Goal: Information Seeking & Learning: Learn about a topic

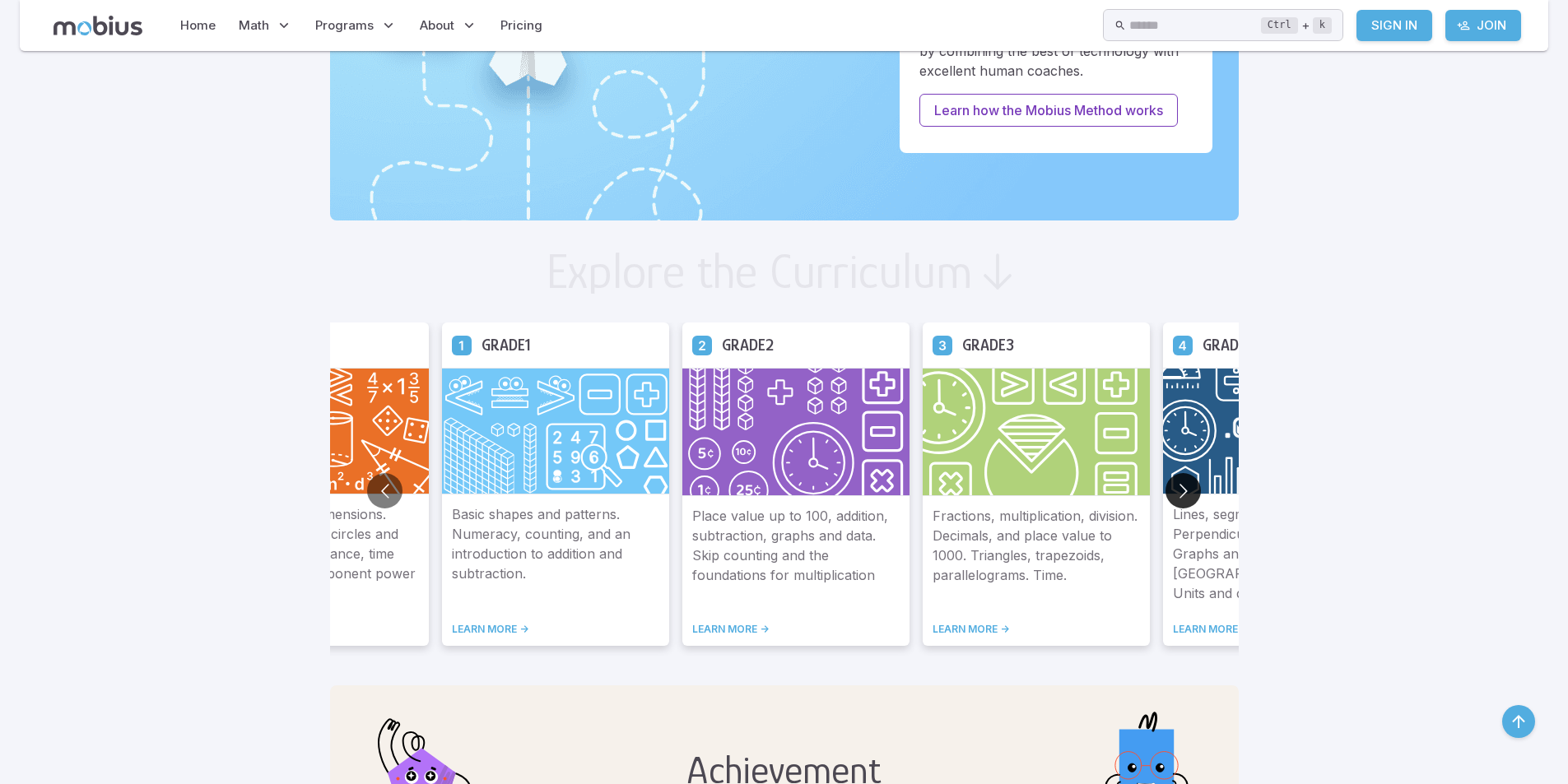
click at [1182, 481] on button "Go to next slide" at bounding box center [1183, 490] width 35 height 35
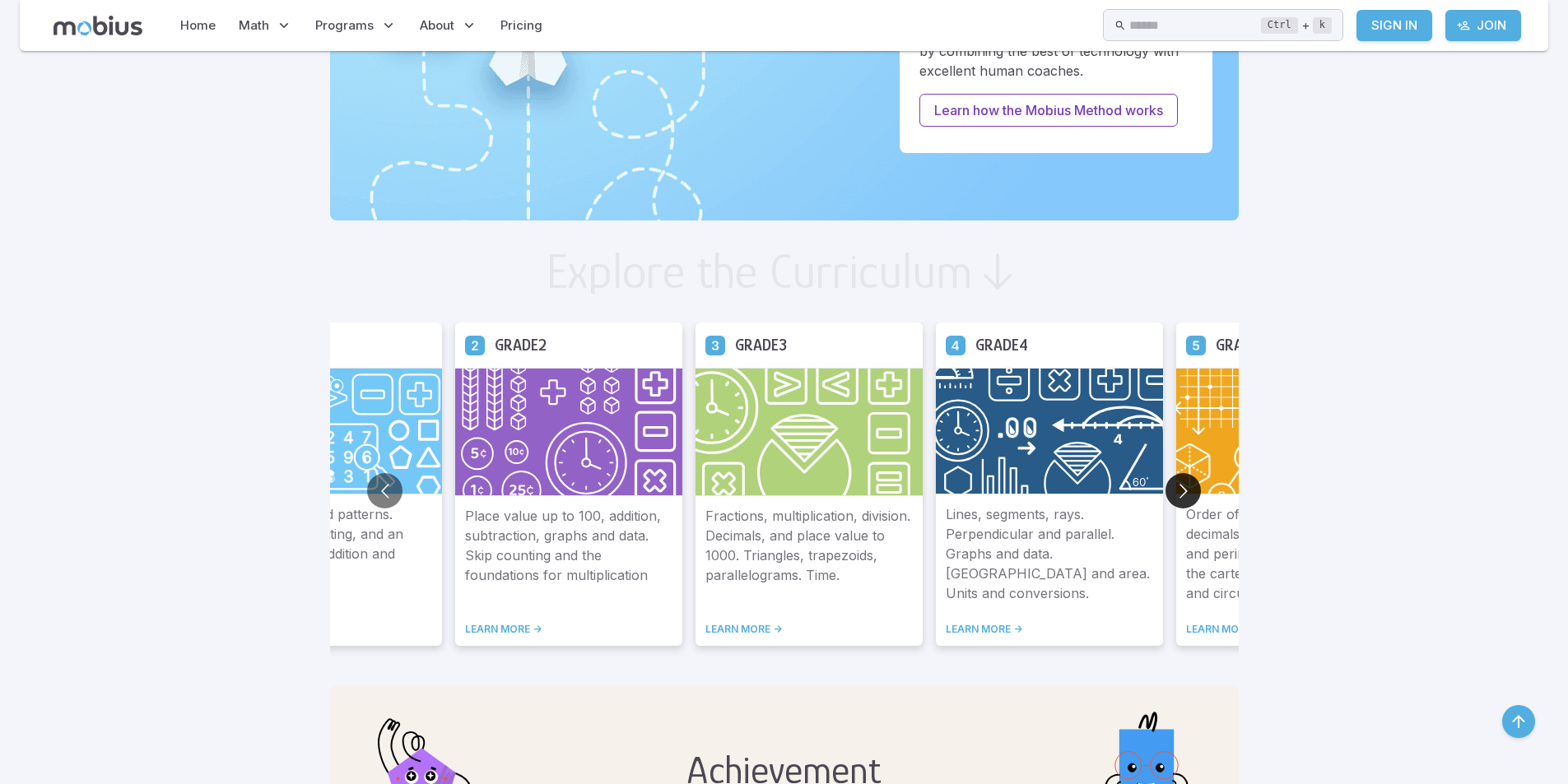
click at [1183, 481] on button "Go to next slide" at bounding box center [1183, 490] width 35 height 35
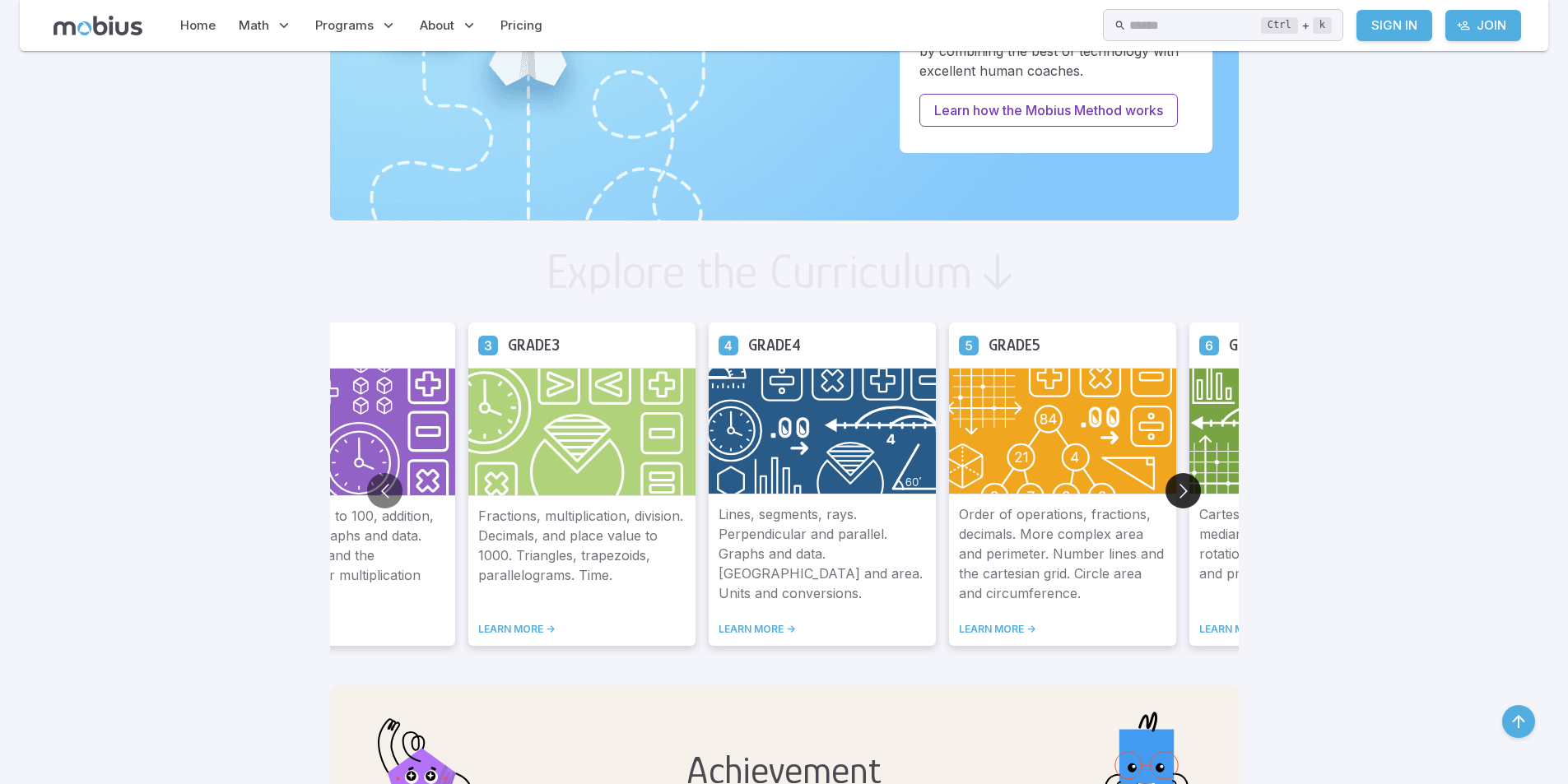
click at [1184, 481] on button "Go to next slide" at bounding box center [1183, 490] width 35 height 35
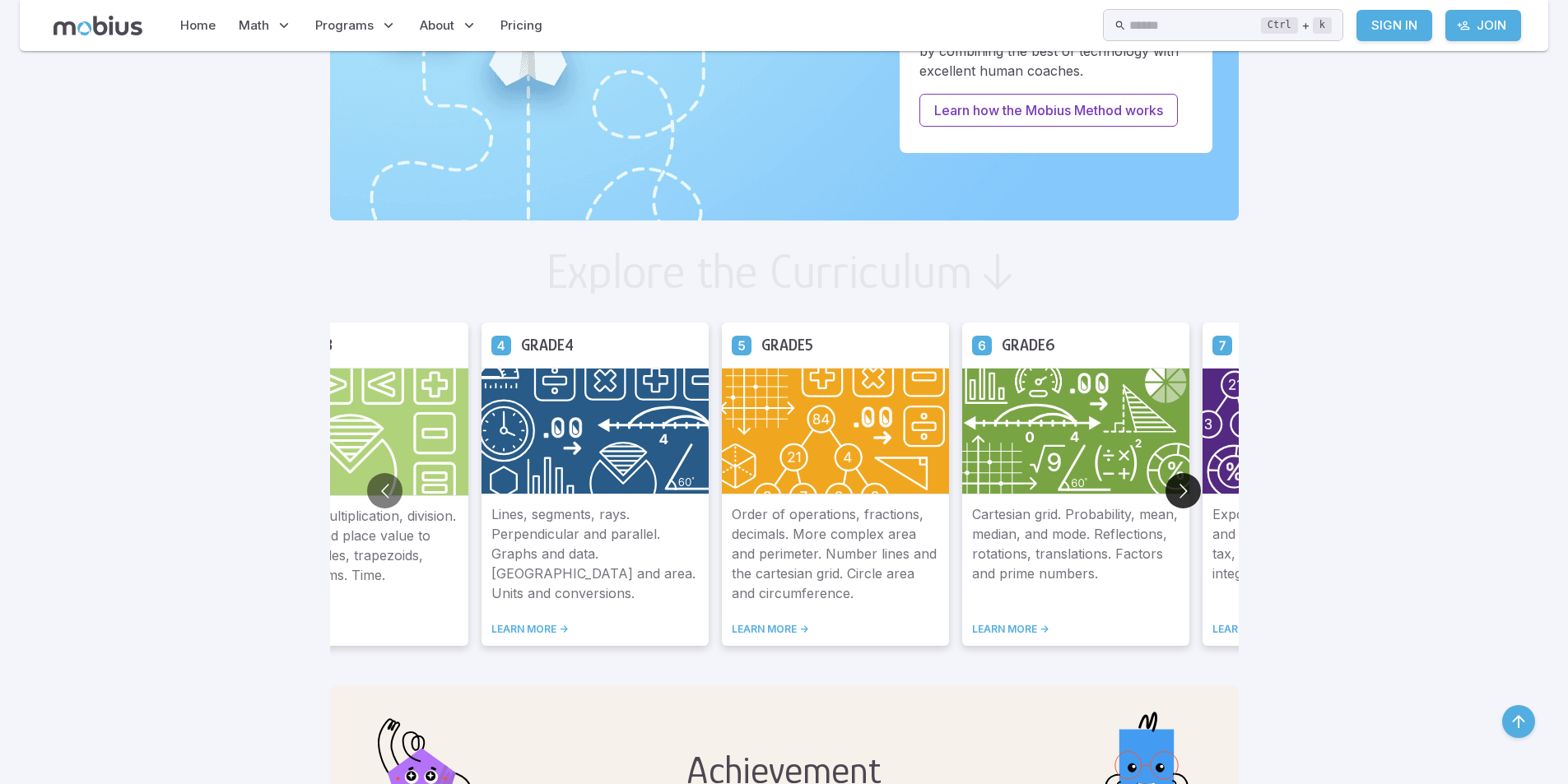
click at [1186, 484] on button "Go to next slide" at bounding box center [1183, 490] width 35 height 35
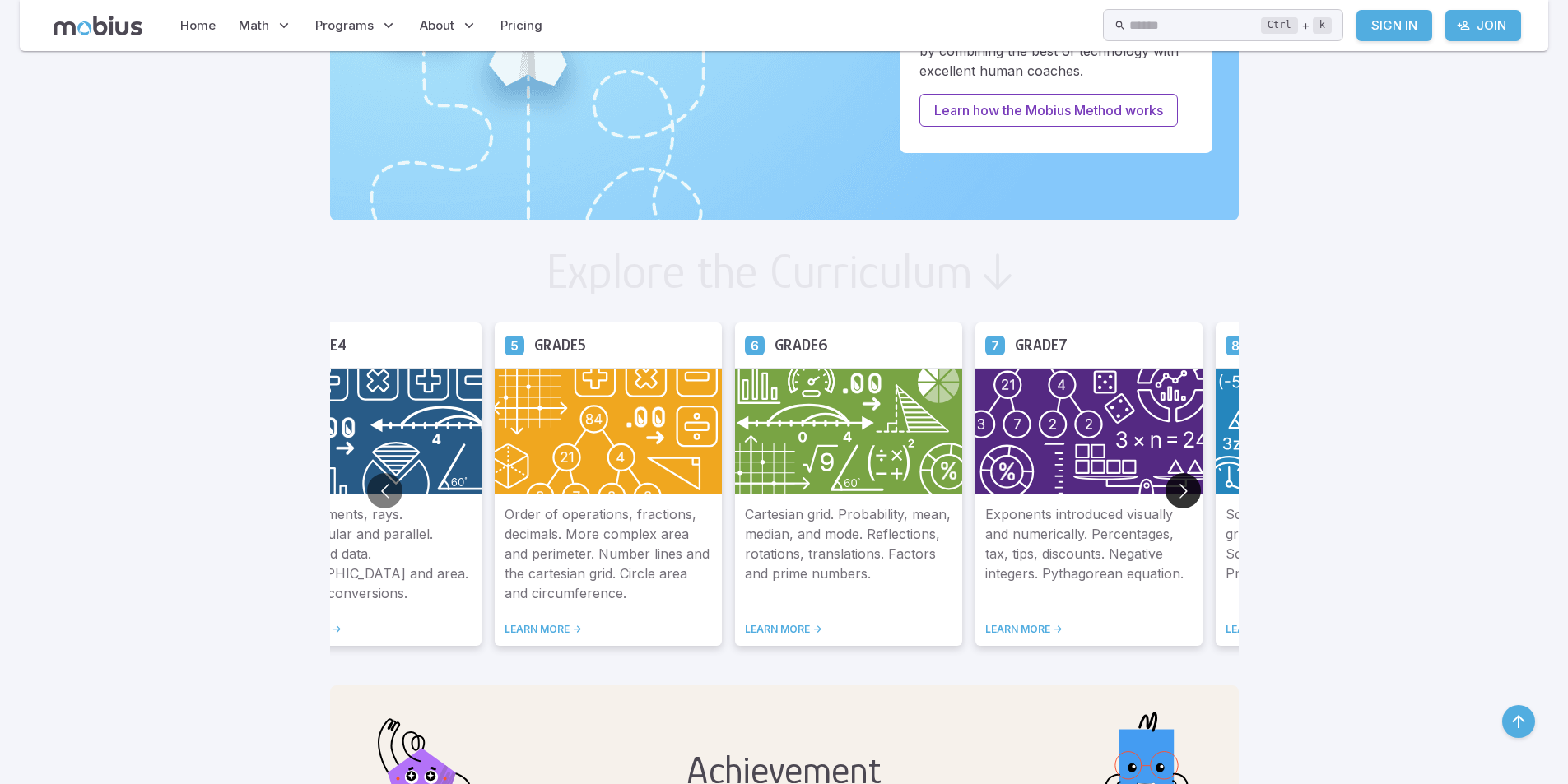
click at [1186, 484] on button "Go to next slide" at bounding box center [1183, 490] width 35 height 35
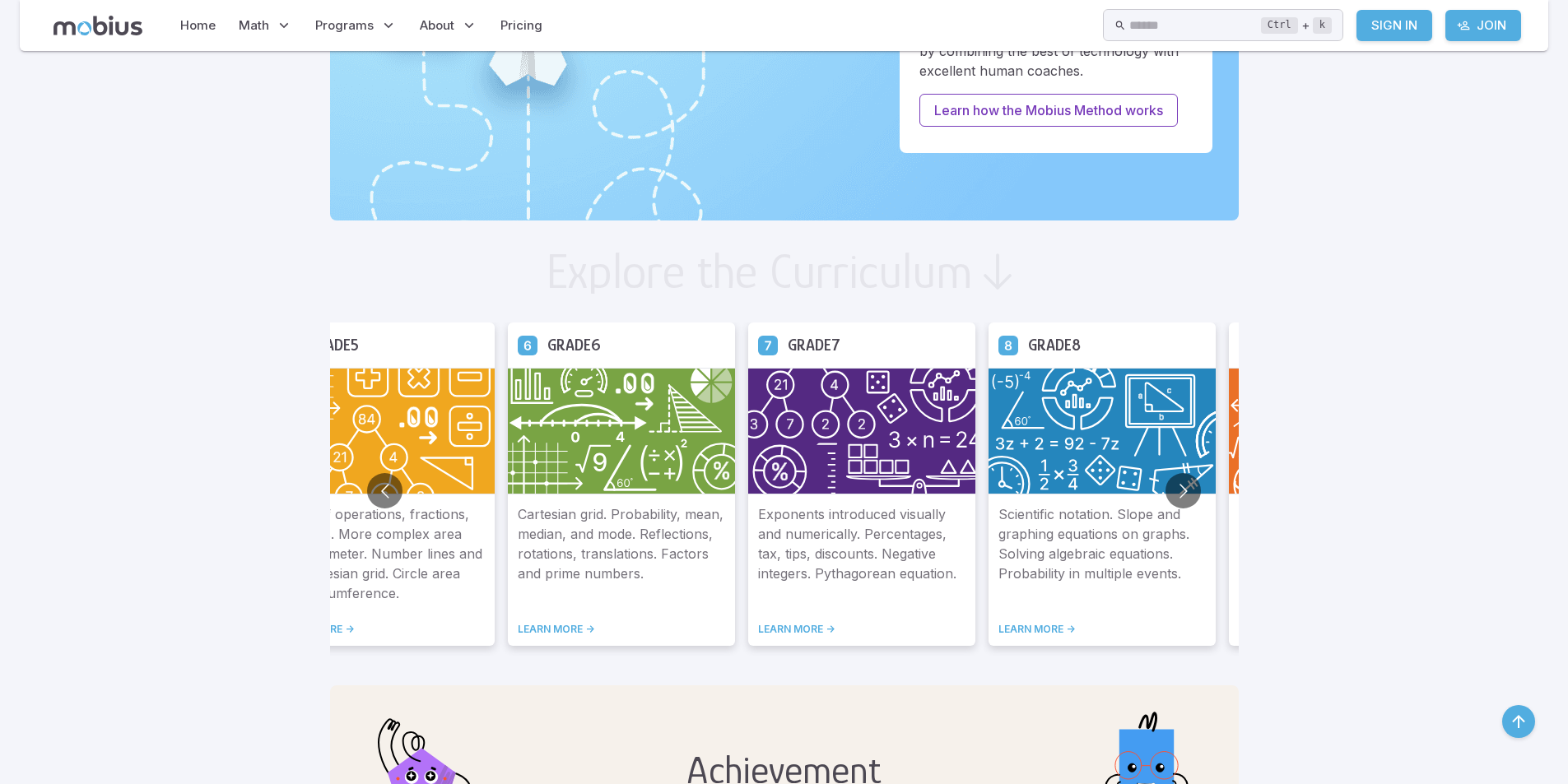
click at [1042, 440] on img at bounding box center [1102, 431] width 227 height 127
click at [1036, 628] on link "LEARN MORE ->" at bounding box center [1102, 629] width 207 height 13
